Goal: Contribute content

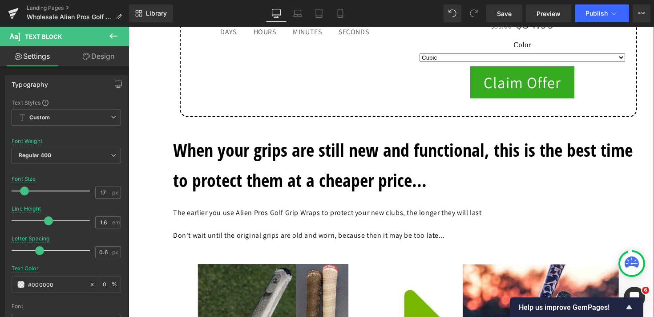
scroll to position [5691, 0]
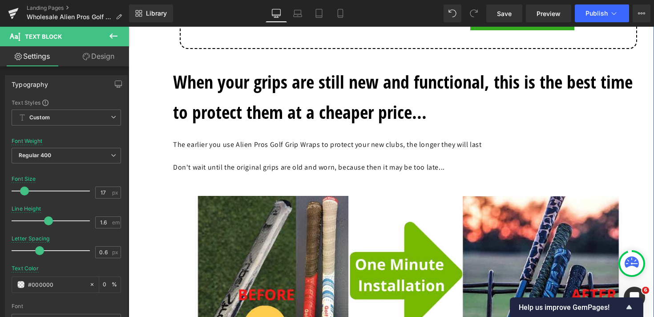
click at [322, 105] on span "When your grips are still new and functional, this is the best time to protect …" at bounding box center [403, 96] width 460 height 55
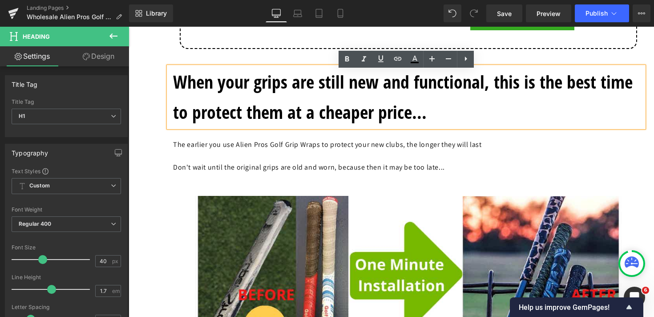
drag, startPoint x: 438, startPoint y: 125, endPoint x: 167, endPoint y: 89, distance: 273.1
click at [169, 89] on div "When your grips are still new and functional, this is the best time to protect …" at bounding box center [406, 97] width 475 height 61
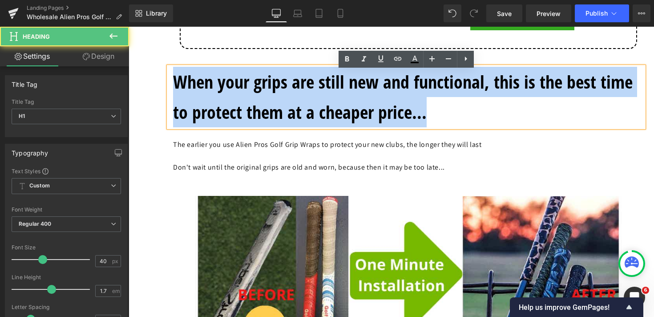
drag, startPoint x: 174, startPoint y: 85, endPoint x: 457, endPoint y: 118, distance: 285.0
click at [457, 118] on h1 "When your grips are still new and functional, this is the best time to protect …" at bounding box center [408, 97] width 471 height 61
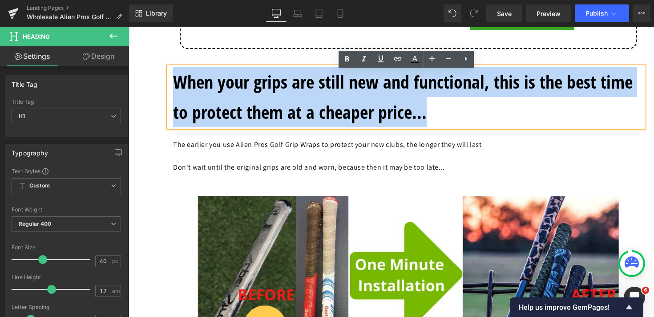
copy span "When your grips are still new and functional, this is the best time to protect …"
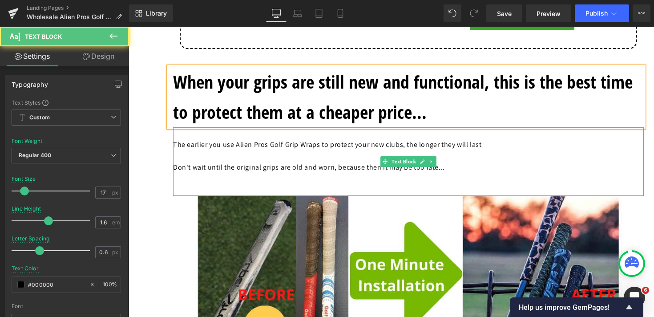
click at [251, 166] on p "Don't wait until the original grips are old and worn, because then it may be to…" at bounding box center [408, 168] width 471 height 12
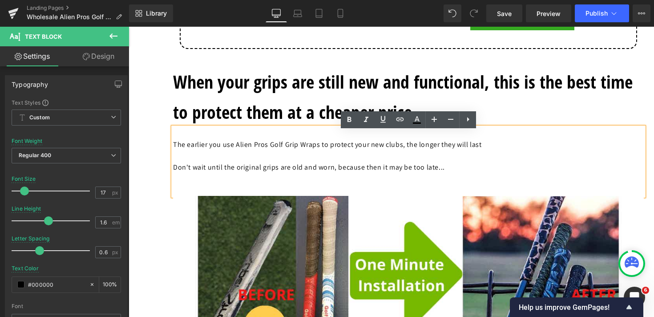
drag, startPoint x: 468, startPoint y: 174, endPoint x: 164, endPoint y: 153, distance: 304.8
copy div "The earlier you use Alien Pros Golf Grip Wraps to protect your new clubs, the l…"
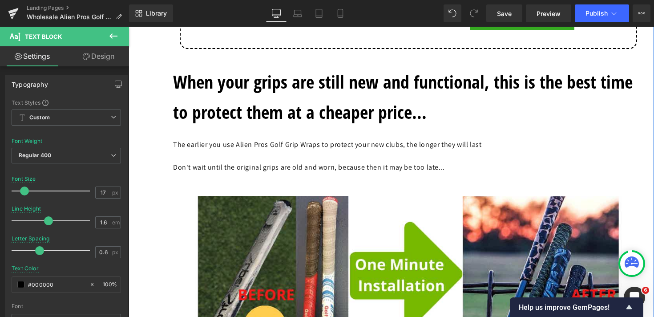
click at [268, 162] on p at bounding box center [408, 156] width 471 height 12
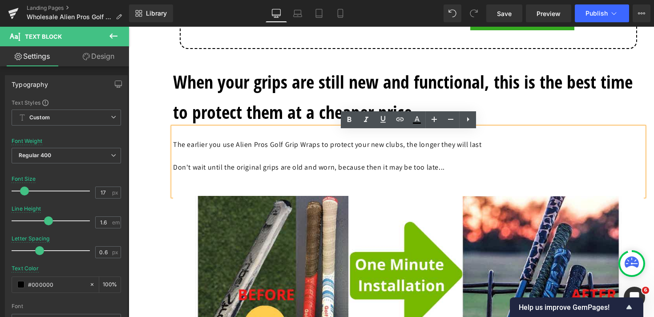
drag, startPoint x: 463, startPoint y: 173, endPoint x: 174, endPoint y: 149, distance: 289.5
click at [174, 149] on div "The earlier you use Alien Pros Golf Grip Wraps to protect your new clubs, the l…" at bounding box center [408, 161] width 471 height 69
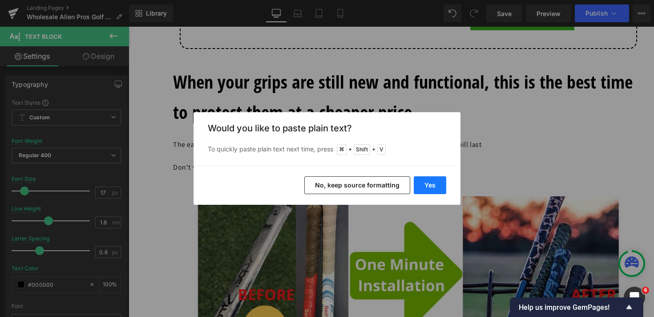
click at [431, 184] on button "Yes" at bounding box center [430, 185] width 33 height 18
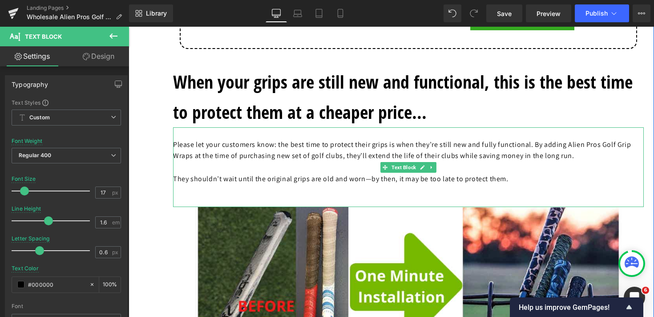
click at [304, 170] on p at bounding box center [408, 168] width 471 height 12
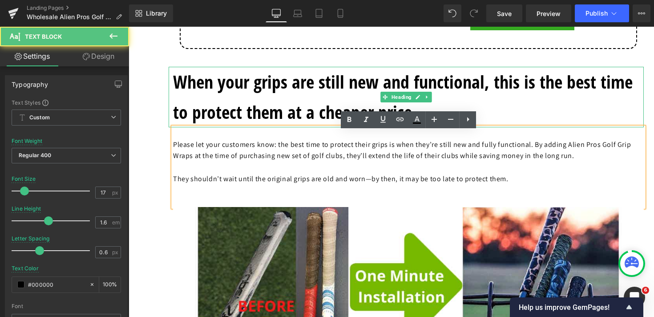
click at [252, 108] on span "When your grips are still new and functional, this is the best time to protect …" at bounding box center [403, 96] width 460 height 55
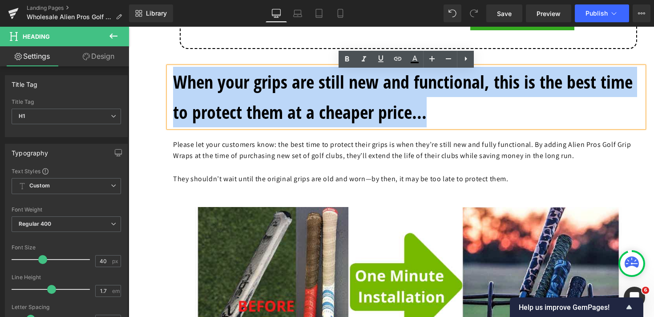
drag, startPoint x: 428, startPoint y: 118, endPoint x: 175, endPoint y: 86, distance: 255.3
click at [175, 86] on h1 "When your grips are still new and functional, this is the best time to protect …" at bounding box center [408, 97] width 471 height 61
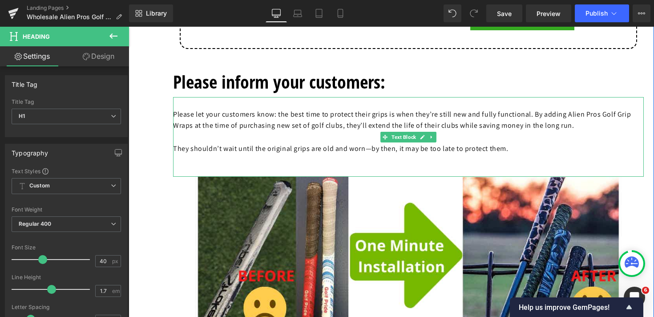
click at [271, 118] on font "Please let your customers know: the best time to protect their grips is when th…" at bounding box center [402, 120] width 458 height 21
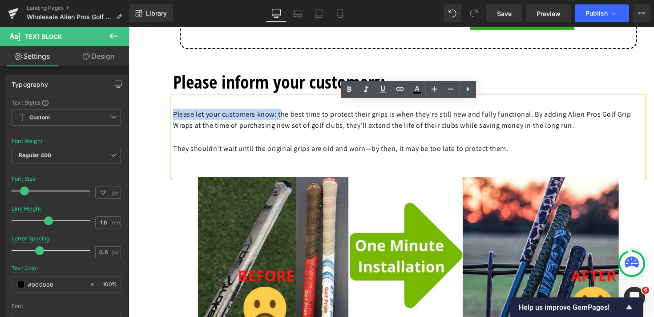
drag, startPoint x: 280, startPoint y: 120, endPoint x: 174, endPoint y: 118, distance: 106.0
click at [174, 118] on font "Please let your customers know: the best time to protect their grips is when th…" at bounding box center [402, 120] width 458 height 21
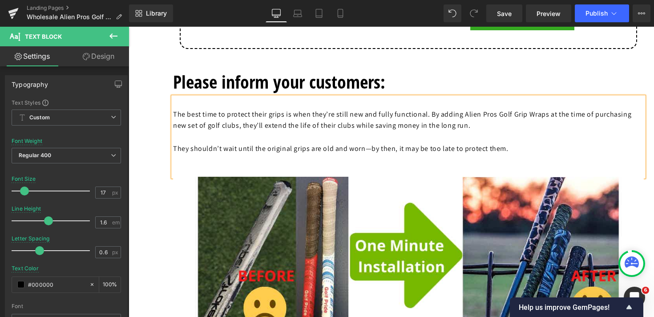
click at [431, 119] on font "The best time to protect their grips is when they’re still new and fully functi…" at bounding box center [402, 120] width 459 height 21
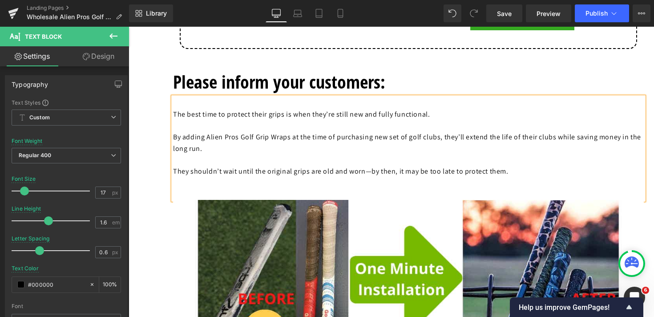
click at [349, 146] on p "By adding Alien Pros Golf Grip Wraps at the time of purchasing new set of golf …" at bounding box center [408, 142] width 471 height 23
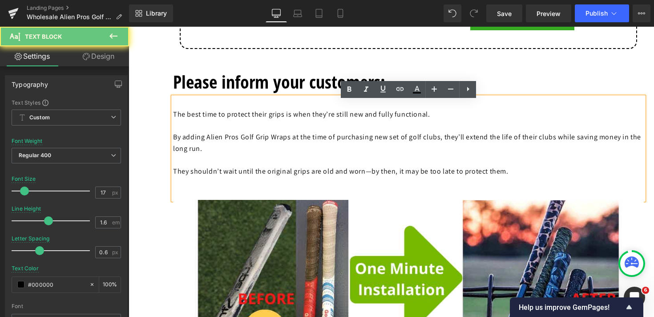
click at [175, 119] on font "The best time to protect their grips is when they’re still new and fully functi…" at bounding box center [301, 114] width 257 height 9
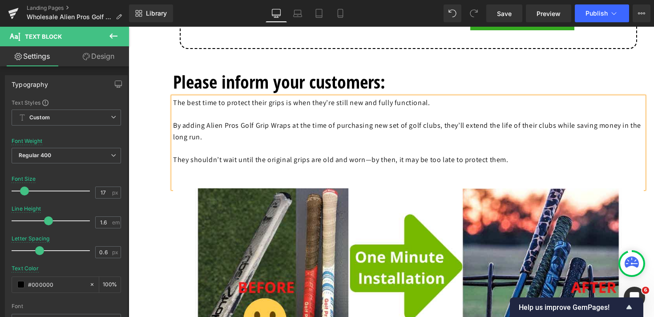
click at [314, 142] on p "By adding Alien Pros Golf Grip Wraps at the time of purchasing new set of golf …" at bounding box center [408, 131] width 471 height 23
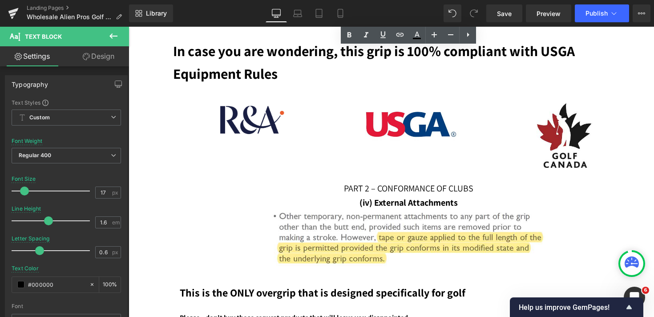
scroll to position [6055, 0]
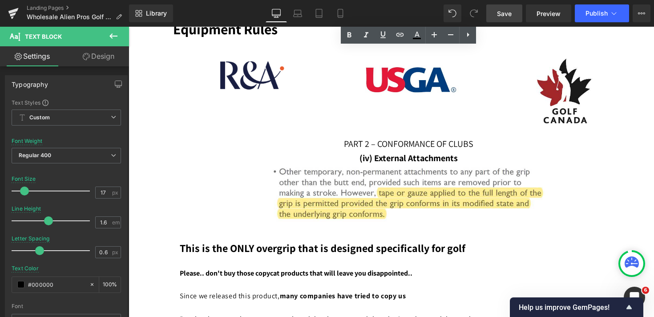
click at [511, 16] on span "Save" at bounding box center [504, 13] width 15 height 9
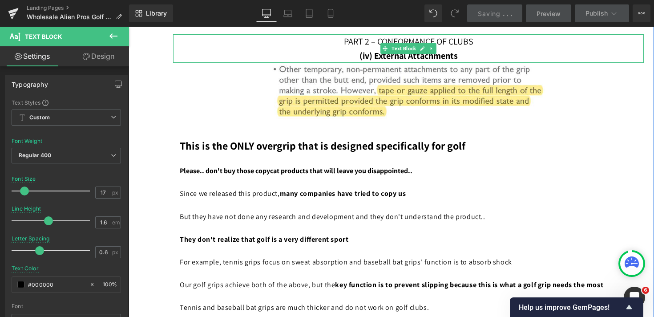
scroll to position [6166, 0]
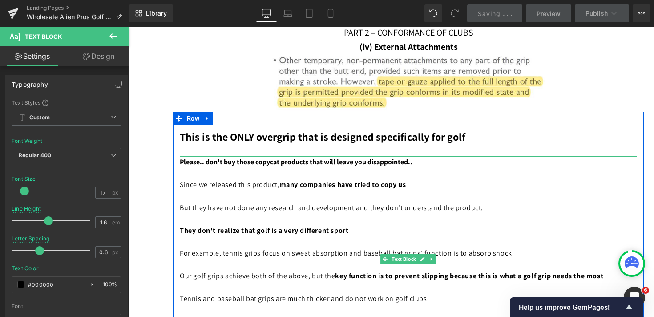
click at [332, 211] on span "But they have not done any research and development and they don't understand t…" at bounding box center [333, 207] width 306 height 9
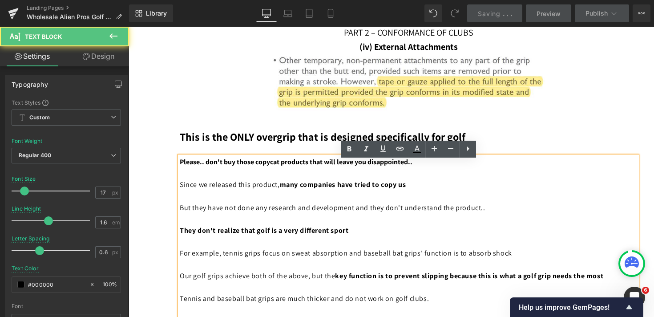
scroll to position [6212, 0]
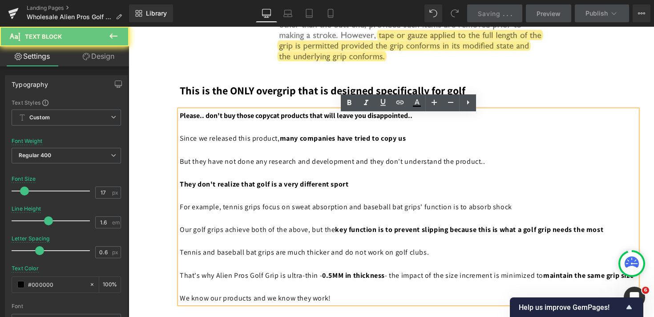
click at [332, 211] on span "For example, tennis grips focus on sweat absorption and baseball bat grips' fun…" at bounding box center [346, 206] width 333 height 9
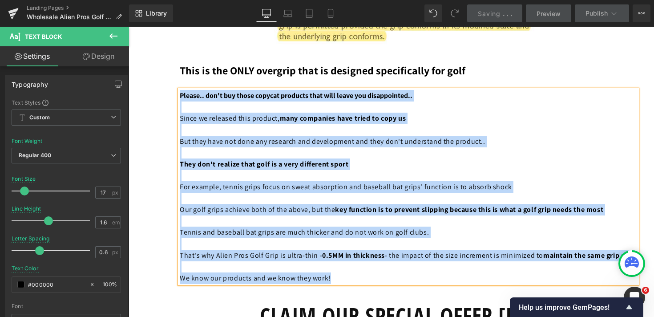
scroll to position [6290, 0]
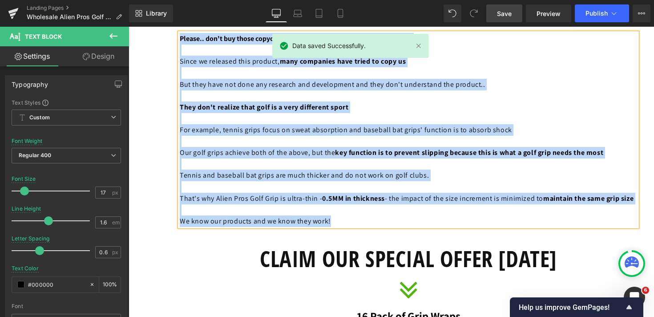
copy div "Please.. don't buy those copycat products that will leave you disappointed.. Si…"
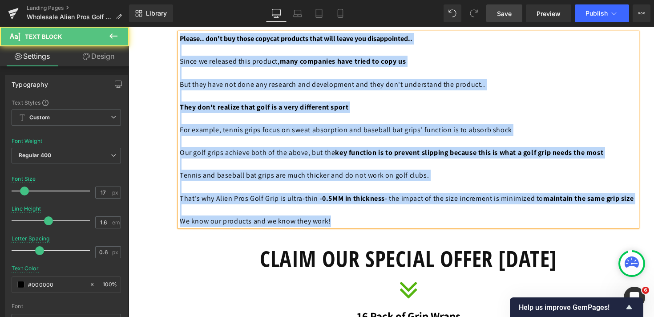
click at [247, 101] on p at bounding box center [409, 96] width 458 height 12
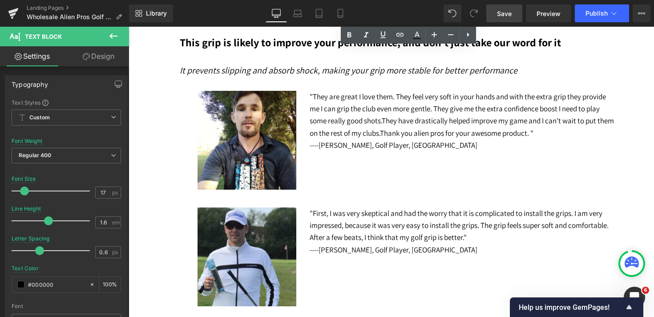
scroll to position [6869, 0]
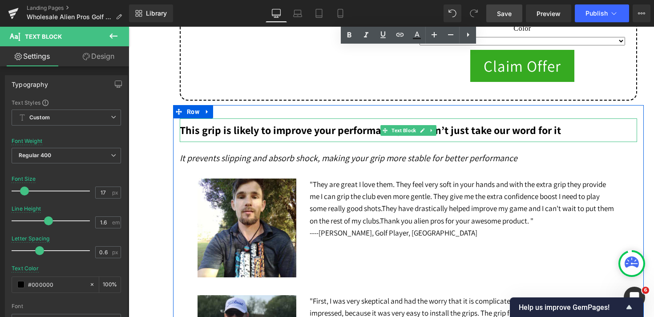
click at [313, 137] on span "This grip is likely to improve your performance, a" at bounding box center [294, 130] width 229 height 14
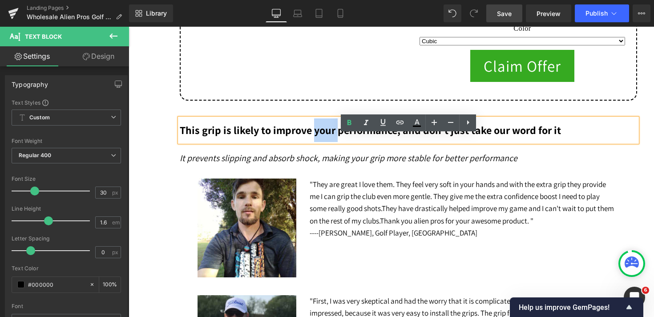
drag, startPoint x: 313, startPoint y: 148, endPoint x: 334, endPoint y: 148, distance: 20.9
click at [334, 137] on span "This grip is likely to improve your performance, a" at bounding box center [294, 130] width 229 height 14
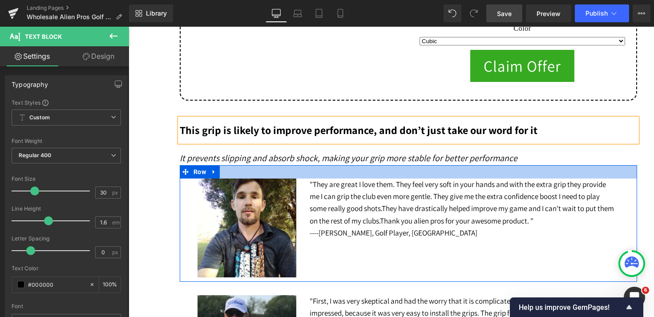
click at [364, 164] on icon "It prevents slipping and absorb shock, making your grip more stable for better …" at bounding box center [349, 158] width 338 height 12
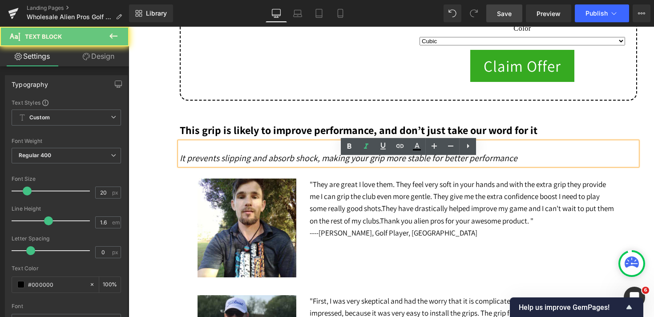
click at [369, 164] on icon "It prevents slipping and absorb shock, making your grip more stable for better …" at bounding box center [349, 158] width 338 height 12
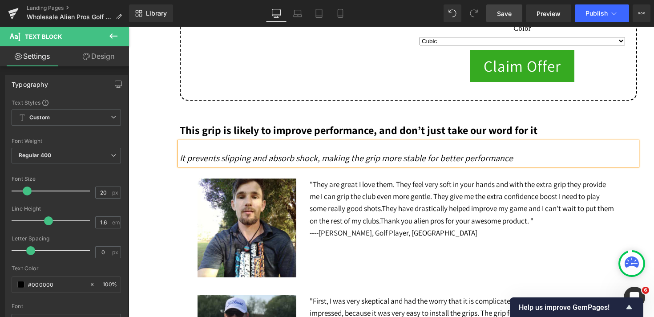
drag, startPoint x: 516, startPoint y: 12, endPoint x: 195, endPoint y: 189, distance: 366.4
click at [516, 12] on link "Save" at bounding box center [505, 13] width 36 height 18
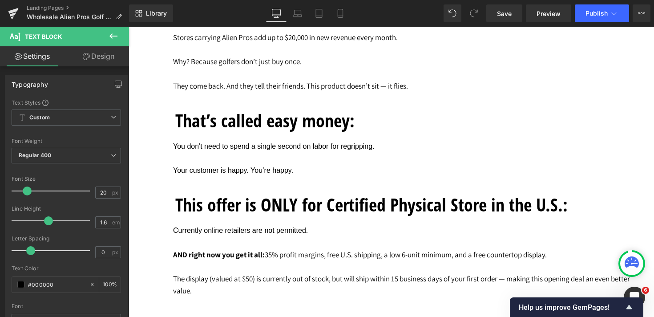
scroll to position [2826, 0]
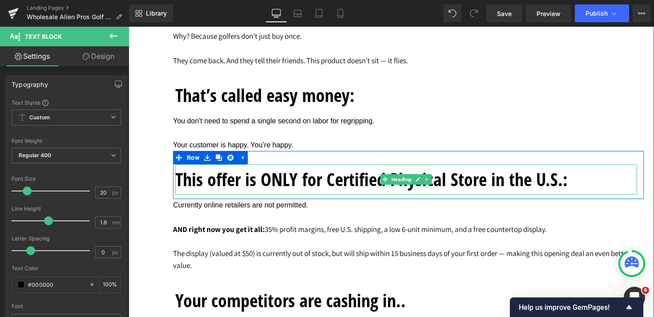
click at [566, 184] on h1 "This offer is ONLY for Certified Physical Store in the U.S.:" at bounding box center [406, 179] width 462 height 30
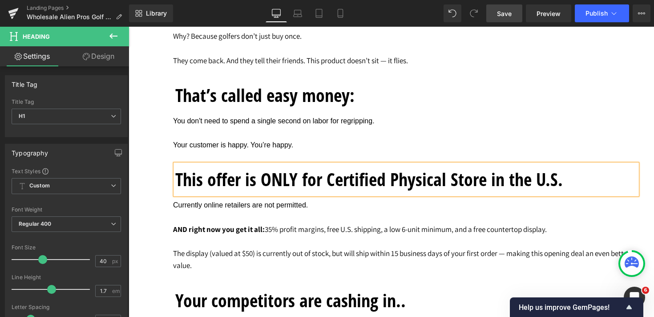
click at [497, 12] on link "Save" at bounding box center [505, 13] width 36 height 18
